Goal: Understand process/instructions: Learn about a topic

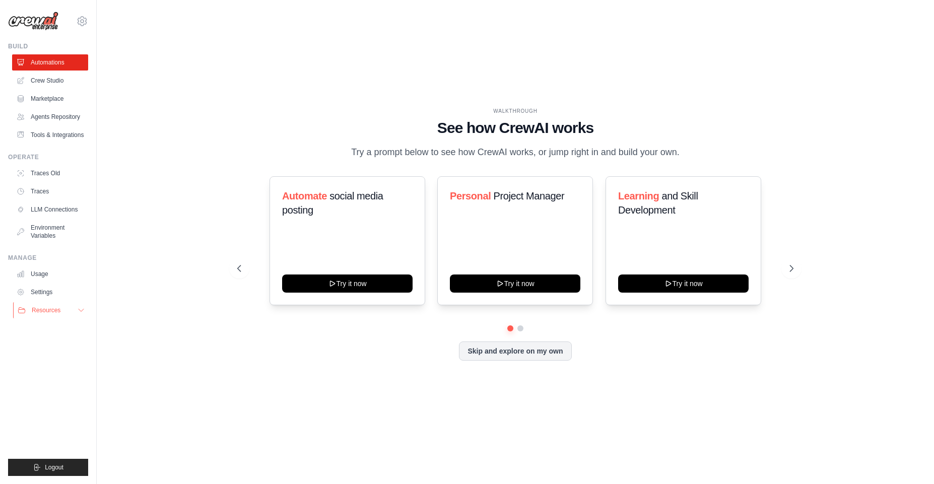
click at [81, 312] on icon at bounding box center [81, 310] width 8 height 8
drag, startPoint x: 418, startPoint y: 125, endPoint x: 746, endPoint y: 110, distance: 327.9
click at [746, 110] on div "WALKTHROUGH See how [PERSON_NAME] works Try a prompt below to see how [PERSON_N…" at bounding box center [515, 133] width 556 height 52
click at [646, 86] on div "WALKTHROUGH See how [PERSON_NAME] works Try a prompt below to see how [PERSON_N…" at bounding box center [515, 242] width 805 height 464
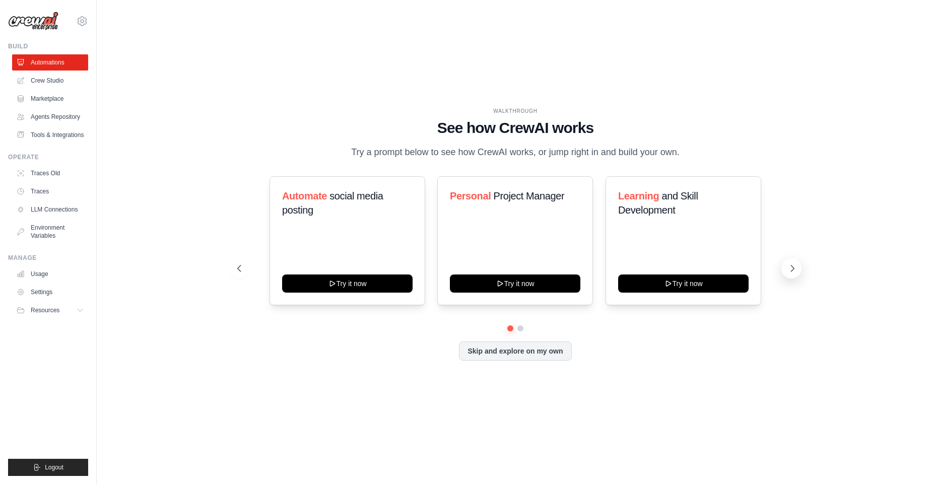
click at [793, 271] on icon at bounding box center [793, 269] width 10 height 10
